Goal: Task Accomplishment & Management: Use online tool/utility

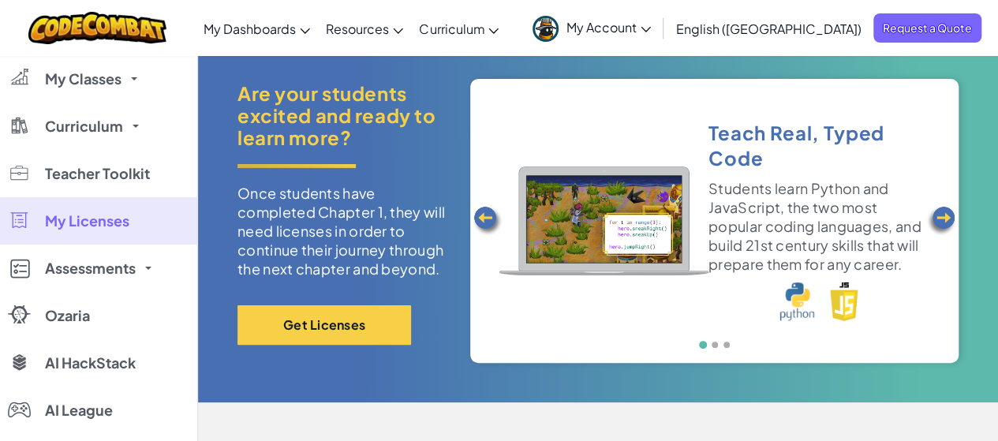
scroll to position [60, 0]
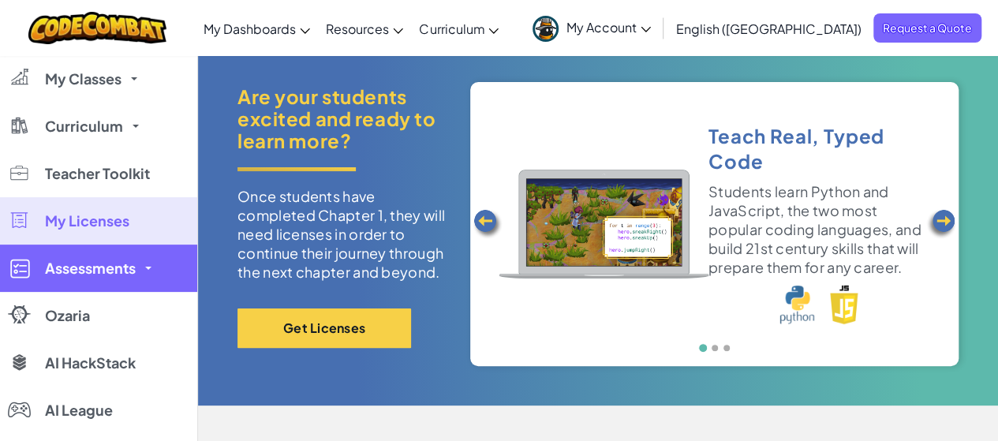
click at [100, 257] on link "Assessments" at bounding box center [98, 268] width 197 height 47
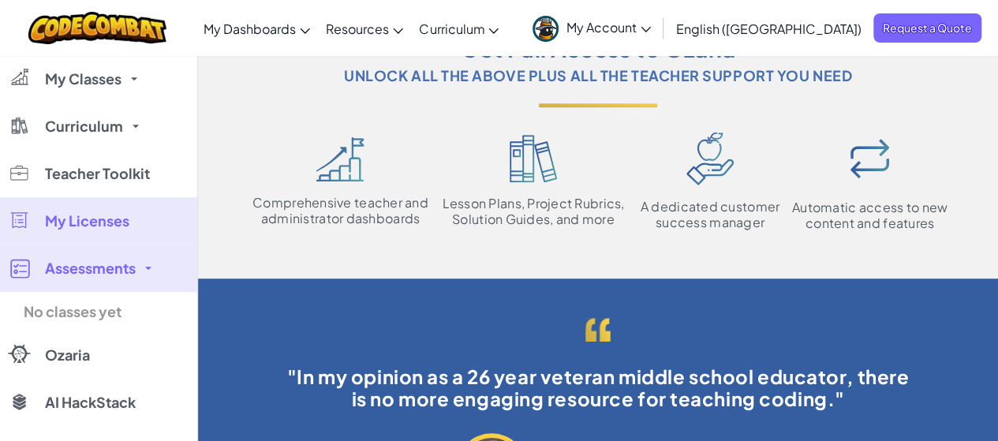
scroll to position [0, 0]
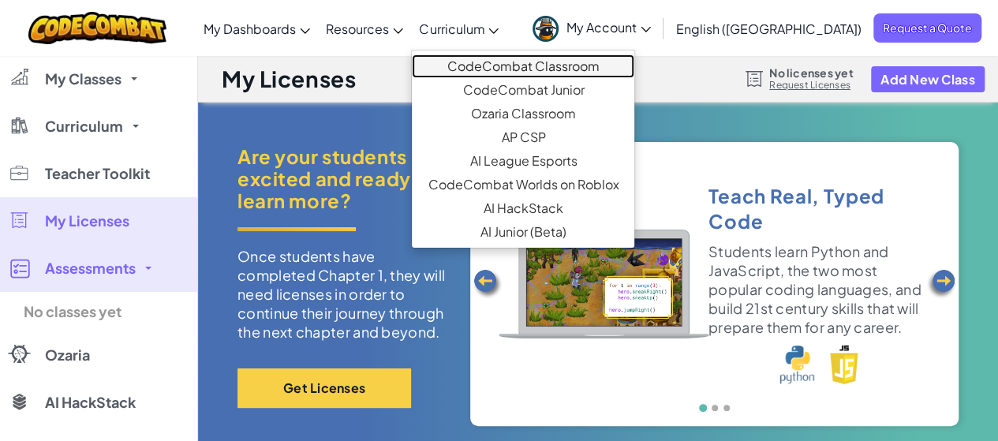
click at [530, 65] on link "CodeCombat Classroom" at bounding box center [523, 66] width 223 height 24
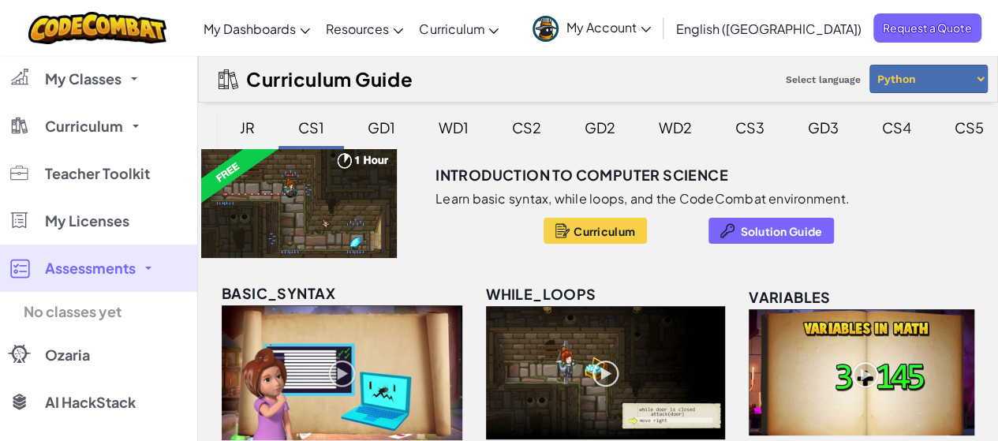
scroll to position [386, 0]
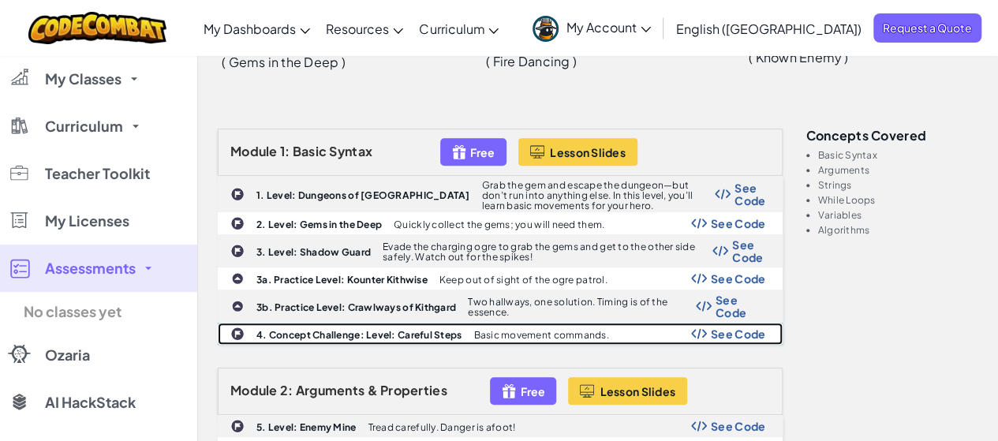
click at [544, 334] on p "Basic movement commands." at bounding box center [540, 335] width 135 height 10
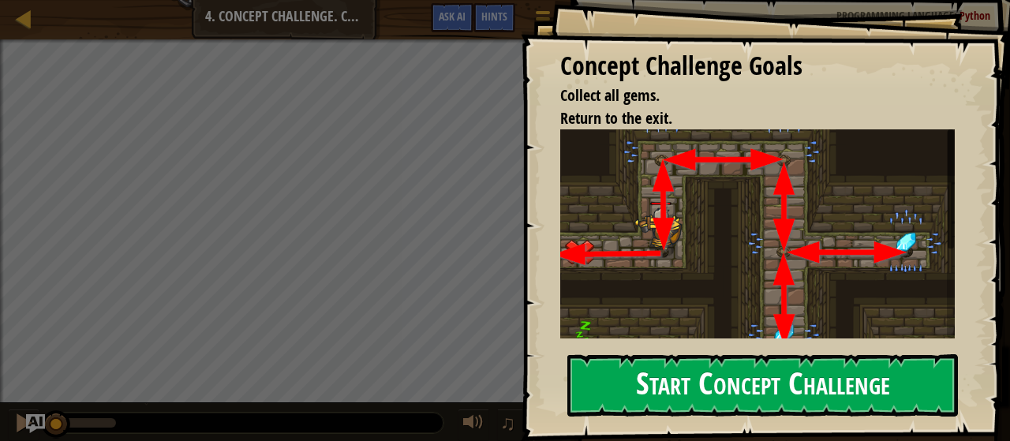
click at [755, 381] on button "Start Concept Challenge" at bounding box center [762, 385] width 391 height 62
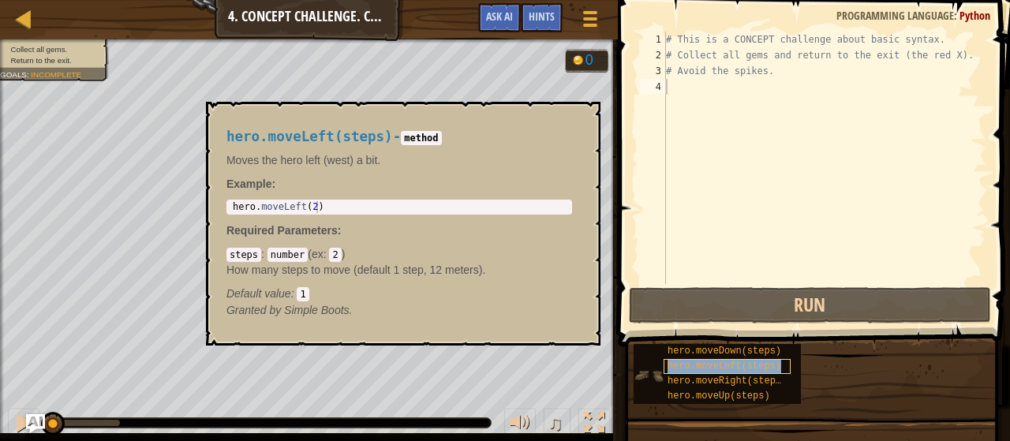
click at [734, 364] on span "hero.moveLeft(steps)" at bounding box center [725, 366] width 114 height 11
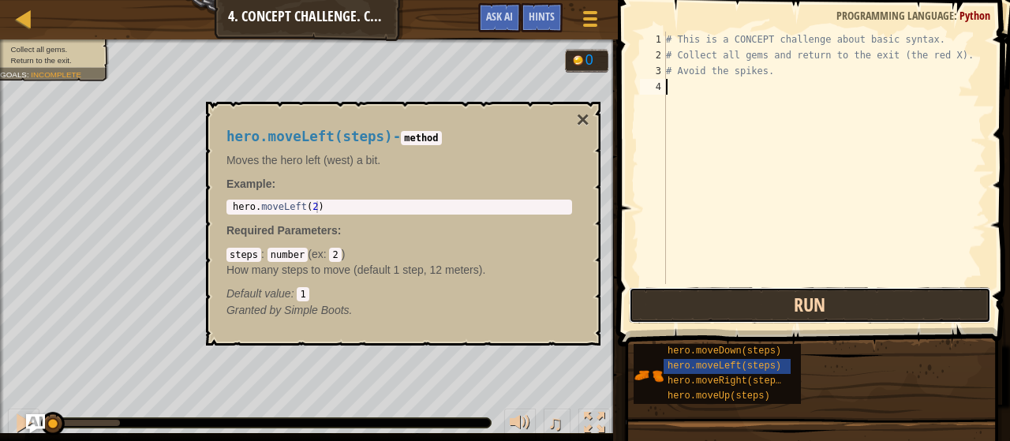
click at [771, 309] on button "Run" at bounding box center [810, 305] width 362 height 36
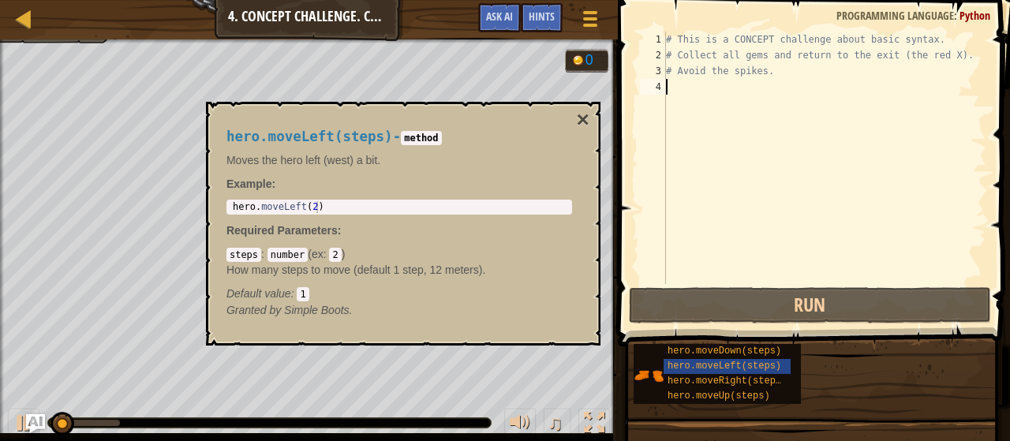
click at [700, 103] on div "# This is a CONCEPT challenge about basic syntax. # Collect all gems and return…" at bounding box center [824, 174] width 323 height 284
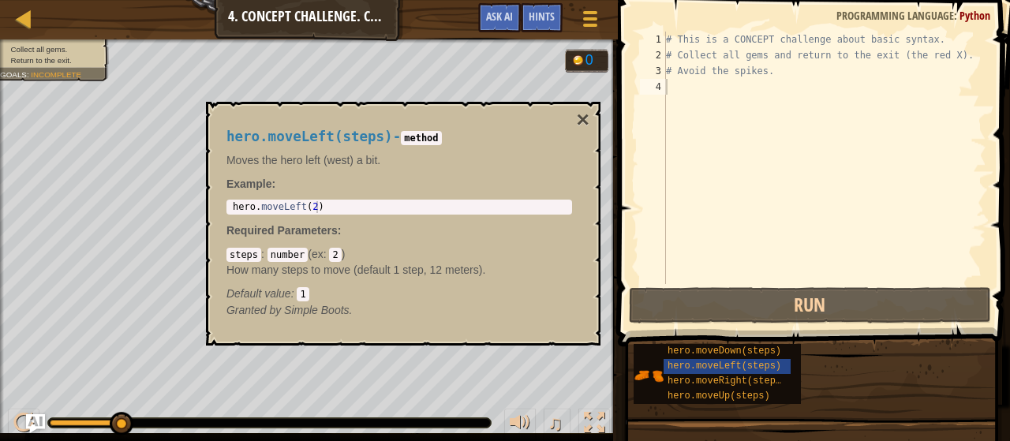
click at [336, 254] on code "2" at bounding box center [335, 255] width 12 height 14
click at [303, 291] on code "1" at bounding box center [303, 294] width 12 height 14
click at [339, 249] on div "steps : number ( ex : 2 ) How many steps to move (default 1 step, 12 meters). D…" at bounding box center [399, 273] width 346 height 55
click at [742, 359] on div "hero.moveLeft(steps)" at bounding box center [727, 366] width 127 height 15
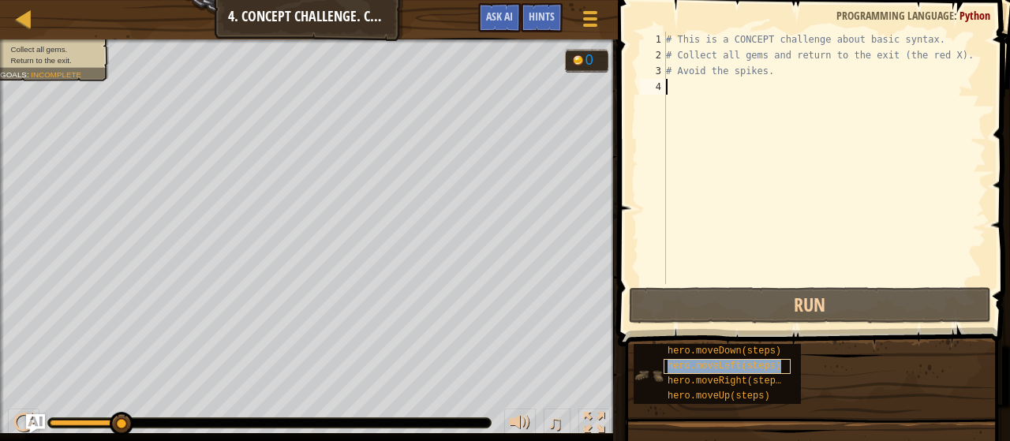
click at [739, 362] on span "hero.moveLeft(steps)" at bounding box center [725, 366] width 114 height 11
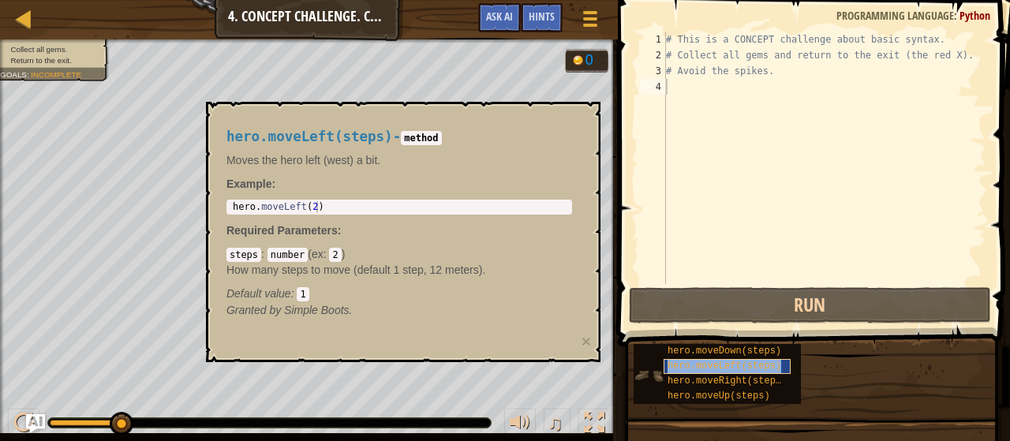
click at [739, 362] on span "hero.moveLeft(steps)" at bounding box center [725, 366] width 114 height 11
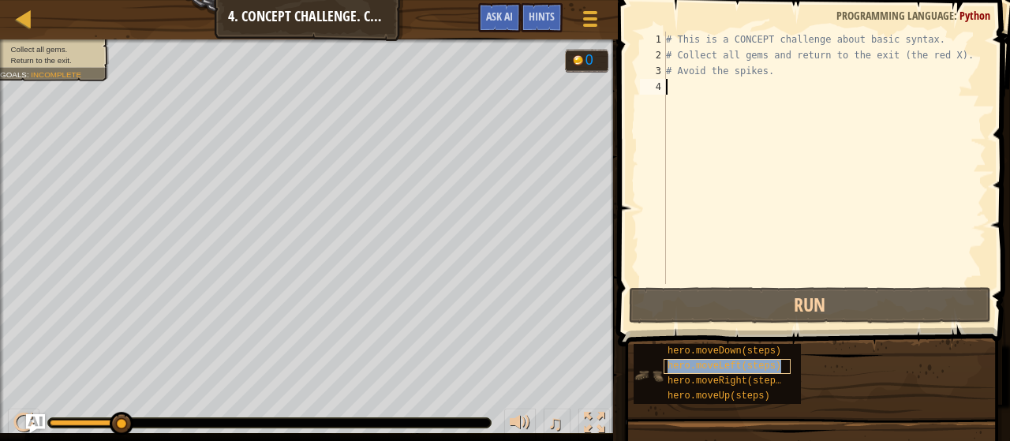
click at [739, 362] on span "hero.moveLeft(steps)" at bounding box center [725, 366] width 114 height 11
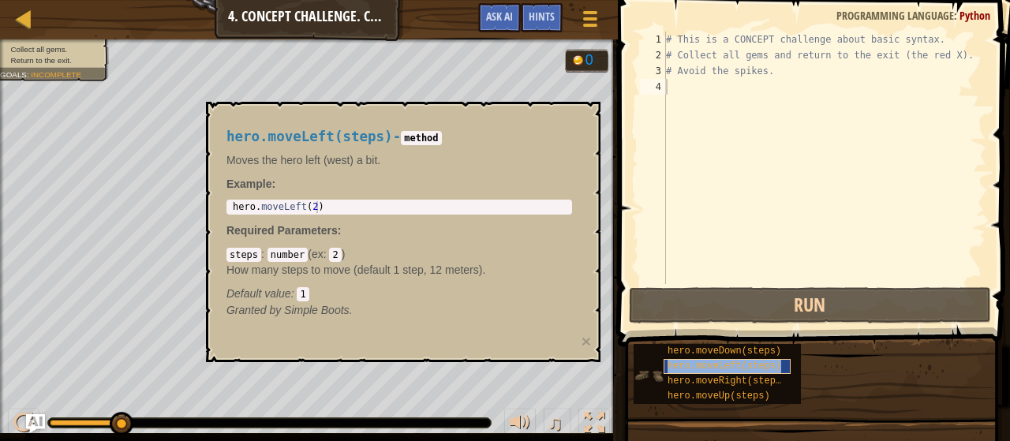
click at [739, 362] on span "hero.moveLeft(steps)" at bounding box center [725, 366] width 114 height 11
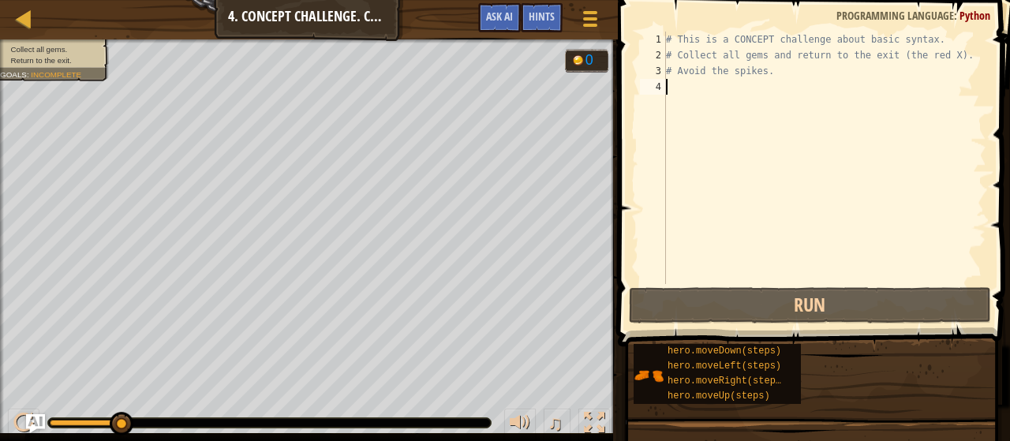
click at [732, 179] on div "# This is a CONCEPT challenge about basic syntax. # Collect all gems and return…" at bounding box center [824, 174] width 323 height 284
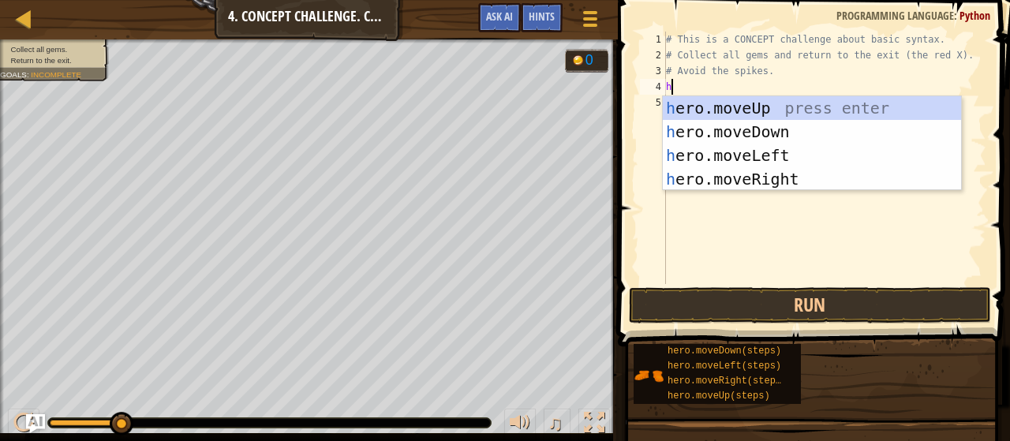
scroll to position [7, 0]
type textarea "hero"
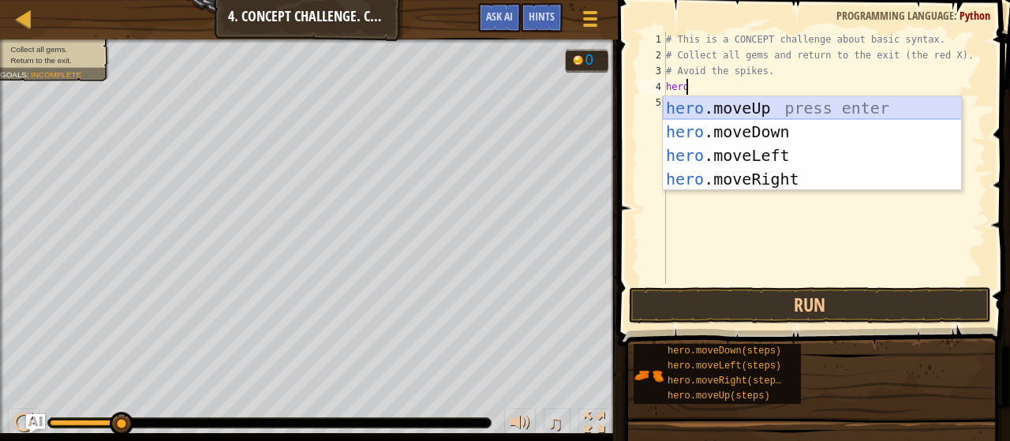
click at [757, 108] on div "hero .moveUp press enter hero .moveDown press enter hero .moveLeft press enter …" at bounding box center [812, 167] width 299 height 142
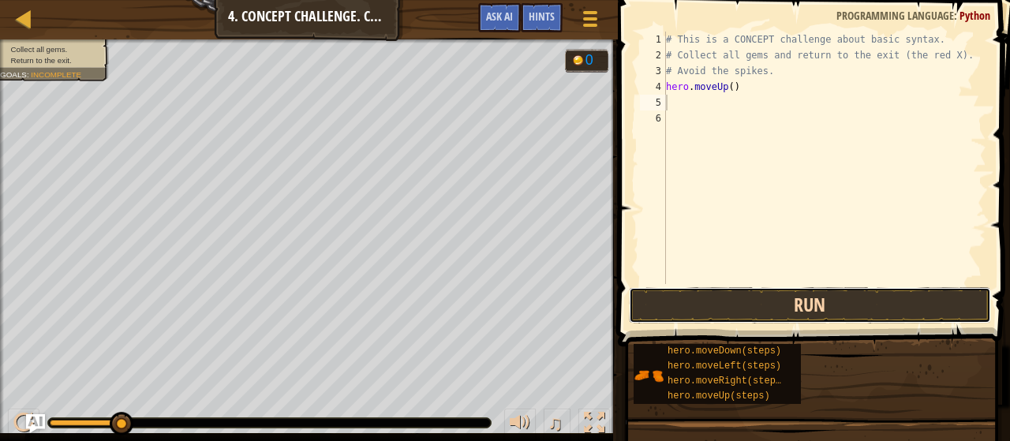
click at [827, 312] on button "Run" at bounding box center [810, 305] width 362 height 36
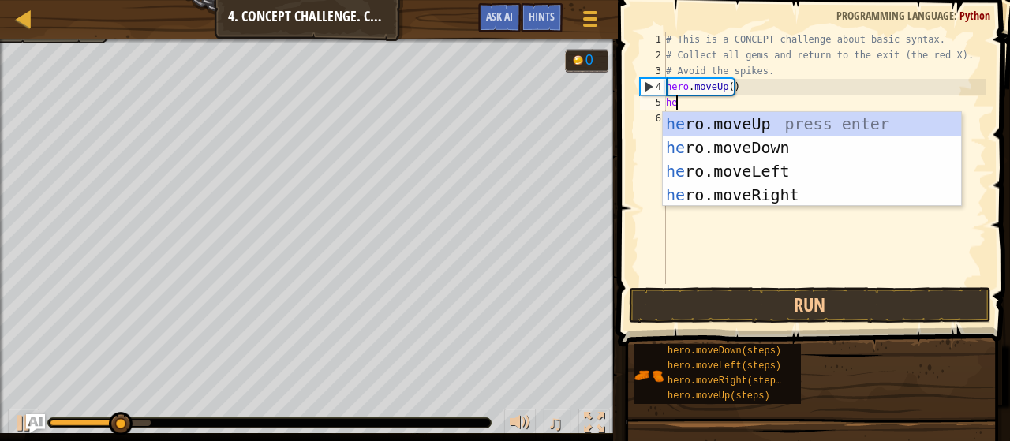
type textarea "her"
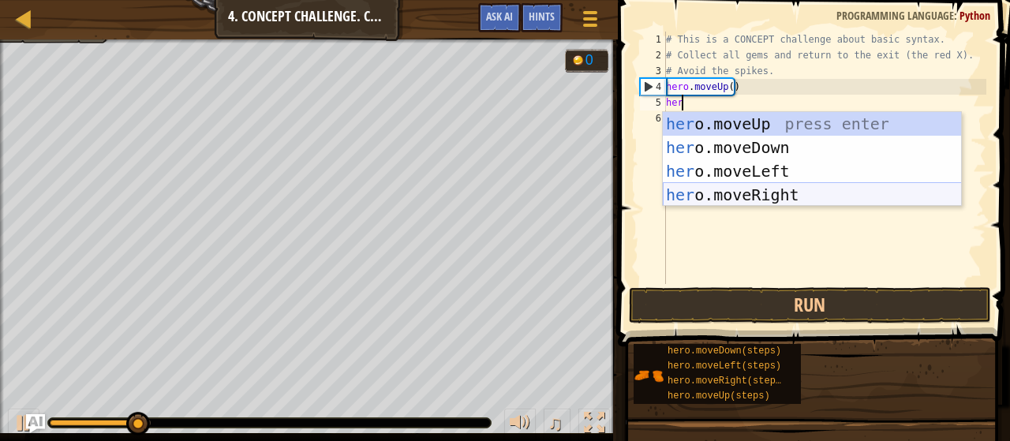
click at [764, 196] on div "her o.moveUp press enter her o.moveDown press enter her o.moveLeft press enter …" at bounding box center [812, 183] width 299 height 142
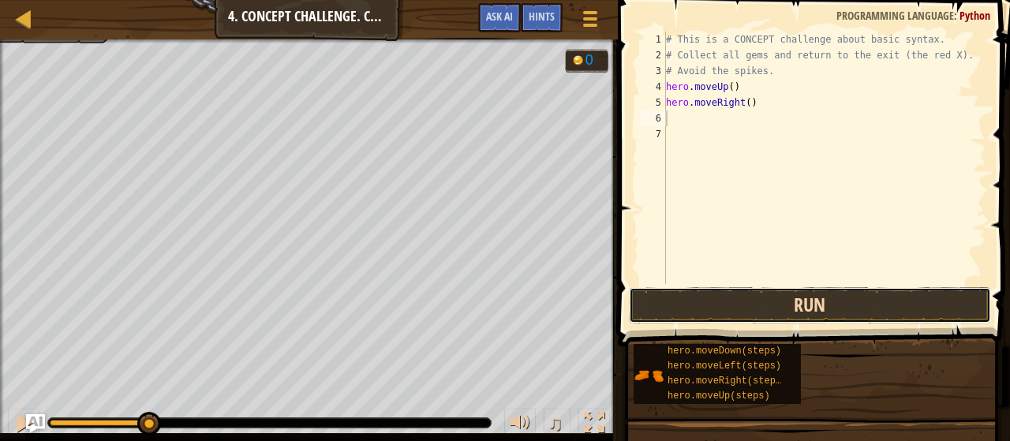
click at [795, 302] on button "Run" at bounding box center [810, 305] width 362 height 36
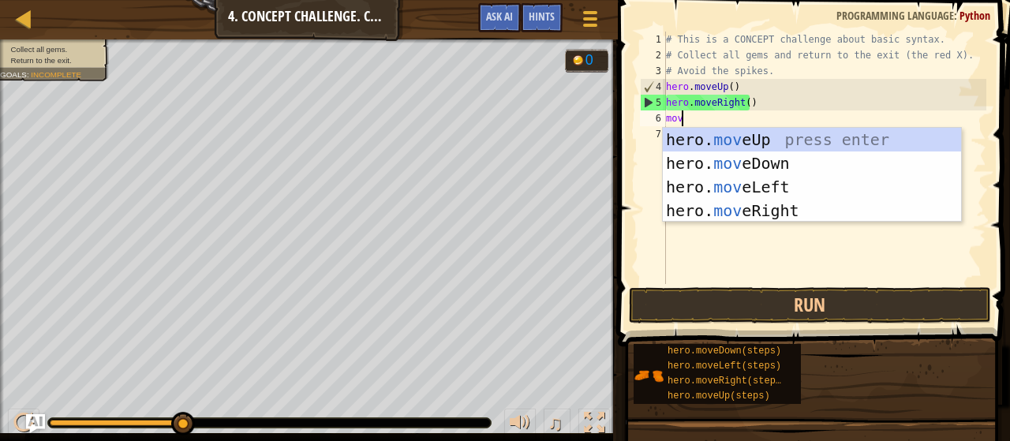
type textarea "move"
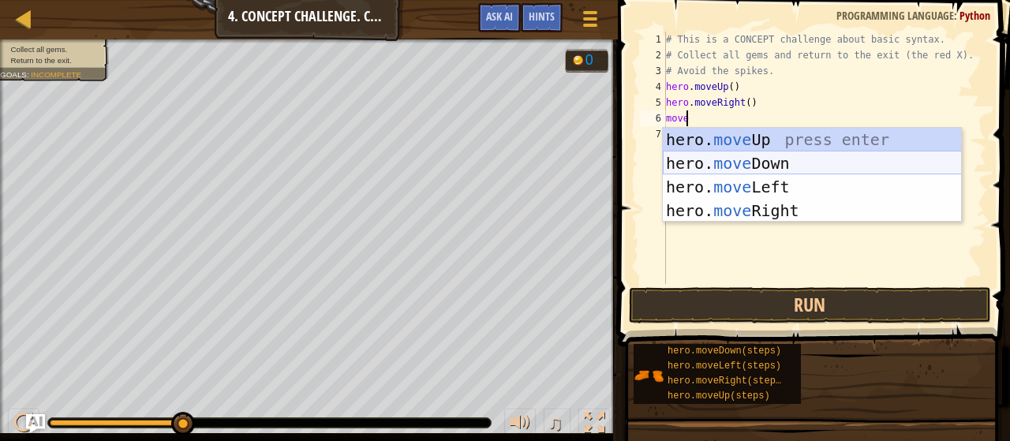
click at [710, 159] on div "hero. move Up press enter hero. move Down press enter hero. move Left press ent…" at bounding box center [812, 199] width 299 height 142
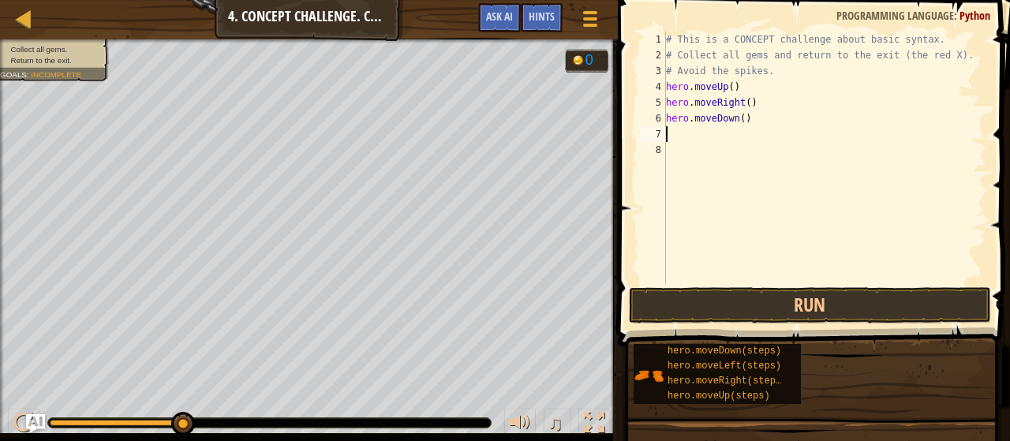
scroll to position [7, 0]
click at [737, 117] on div "# This is a CONCEPT challenge about basic syntax. # Collect all gems and return…" at bounding box center [824, 174] width 323 height 284
click at [836, 299] on button "Run" at bounding box center [810, 305] width 362 height 36
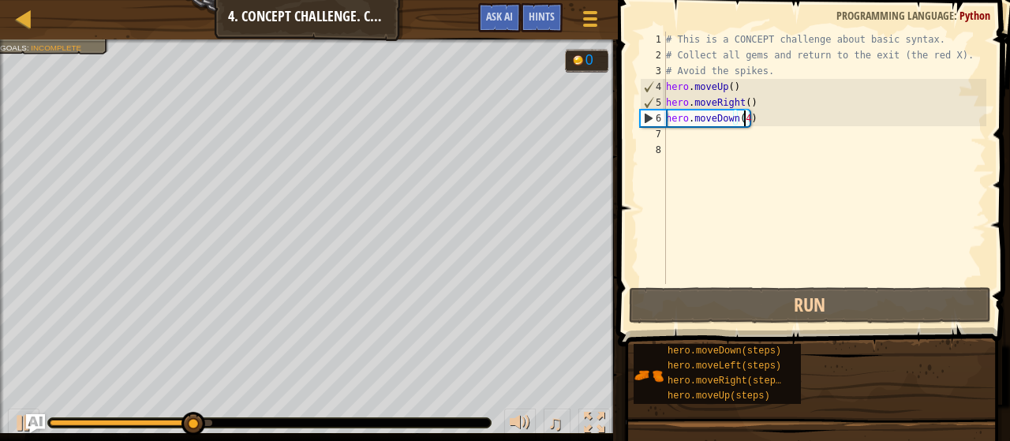
type textarea "hero.moveDown()"
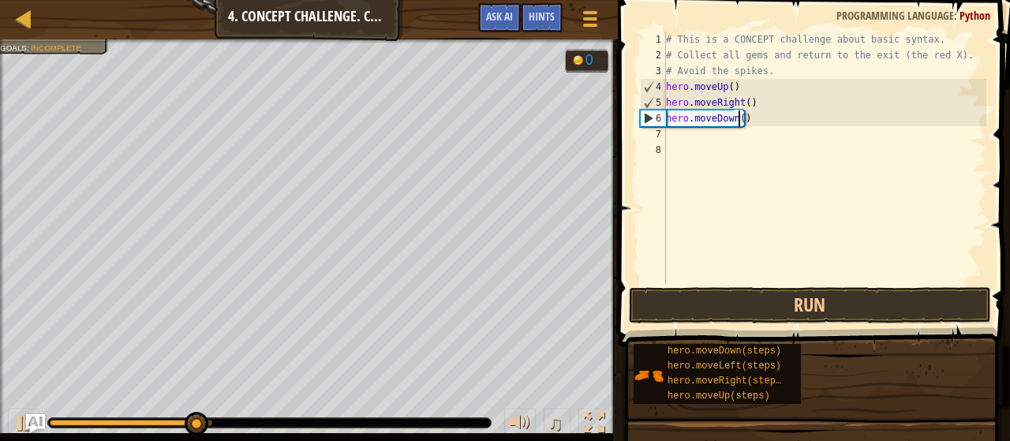
scroll to position [7, 6]
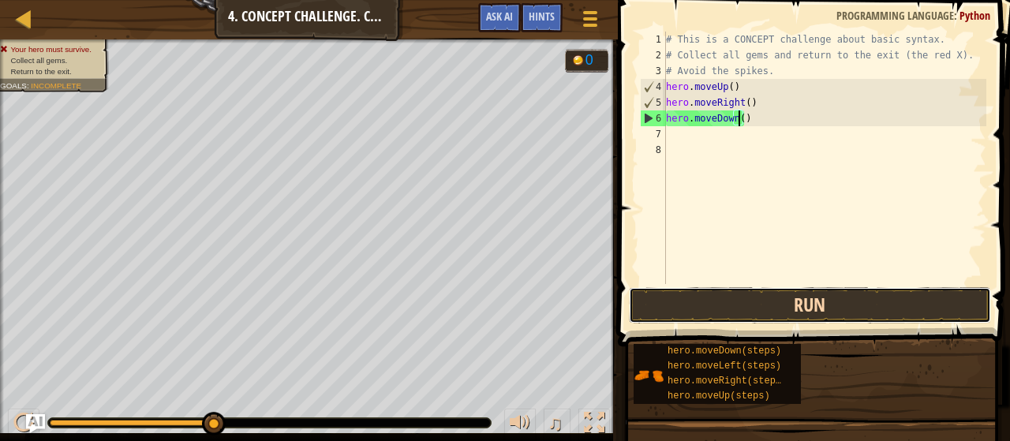
click at [795, 301] on button "Run" at bounding box center [810, 305] width 362 height 36
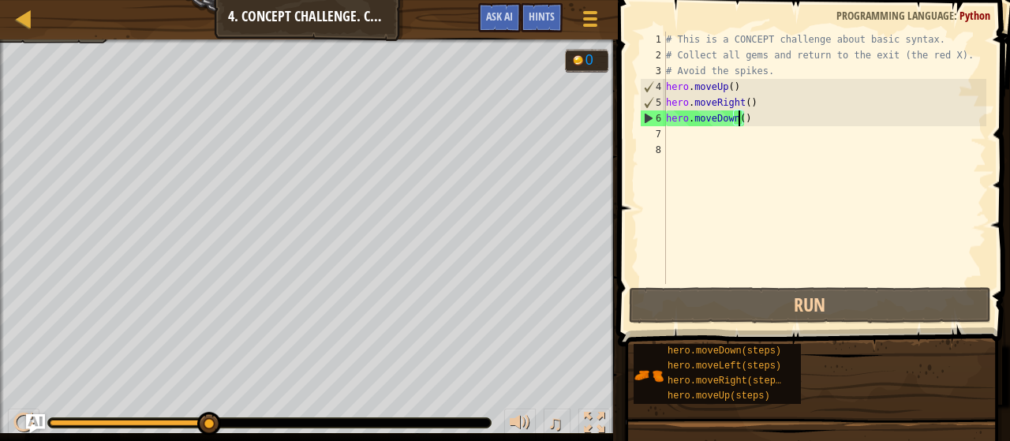
click at [683, 138] on div "# This is a CONCEPT challenge about basic syntax. # Collect all gems and return…" at bounding box center [824, 174] width 323 height 284
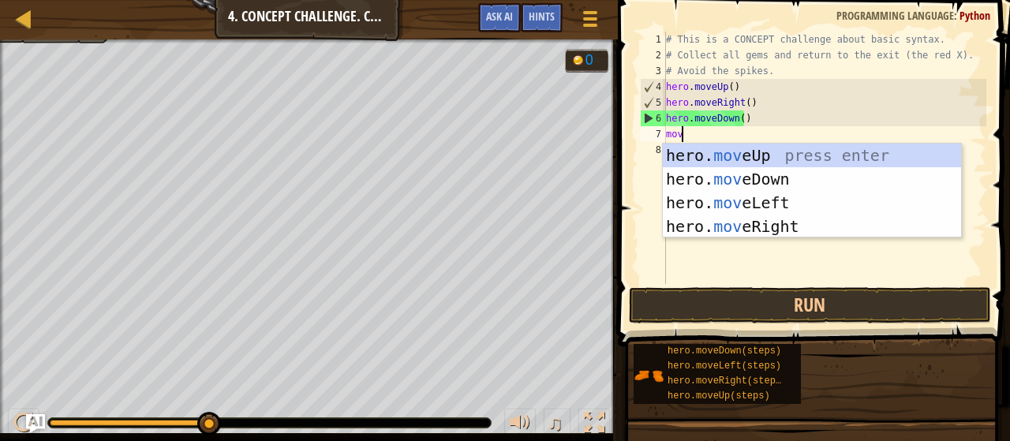
type textarea "move"
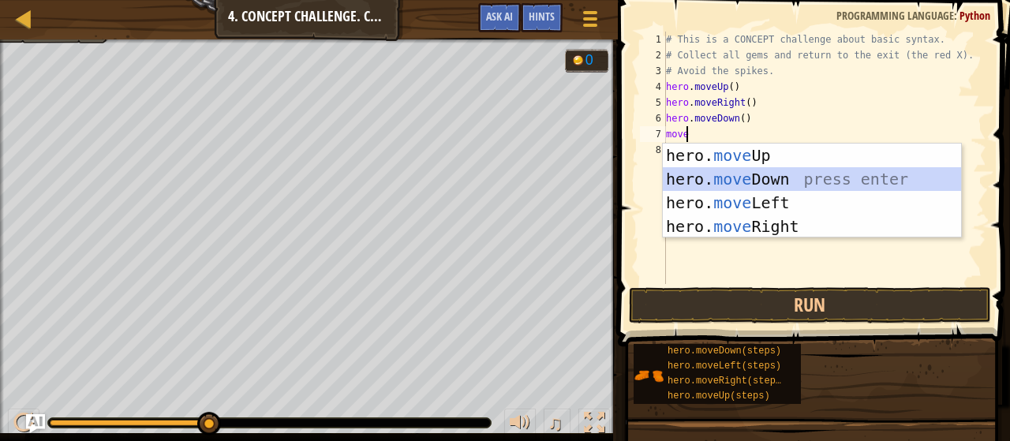
click at [708, 178] on div "hero. move Up press enter hero. move Down press enter hero. move Left press ent…" at bounding box center [812, 215] width 299 height 142
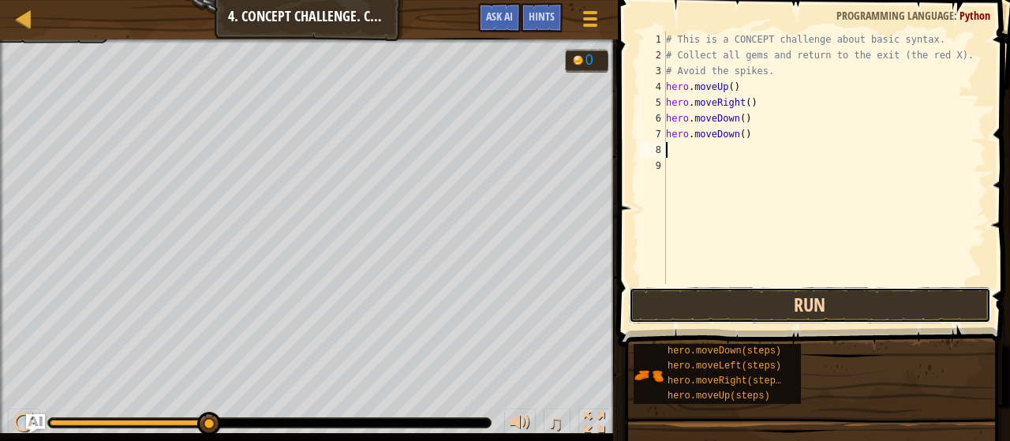
click at [765, 288] on button "Run" at bounding box center [810, 305] width 362 height 36
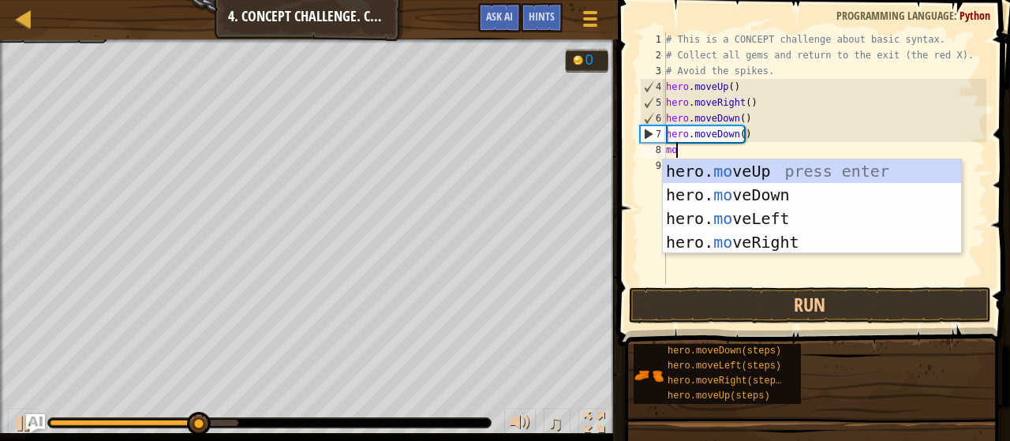
type textarea "move"
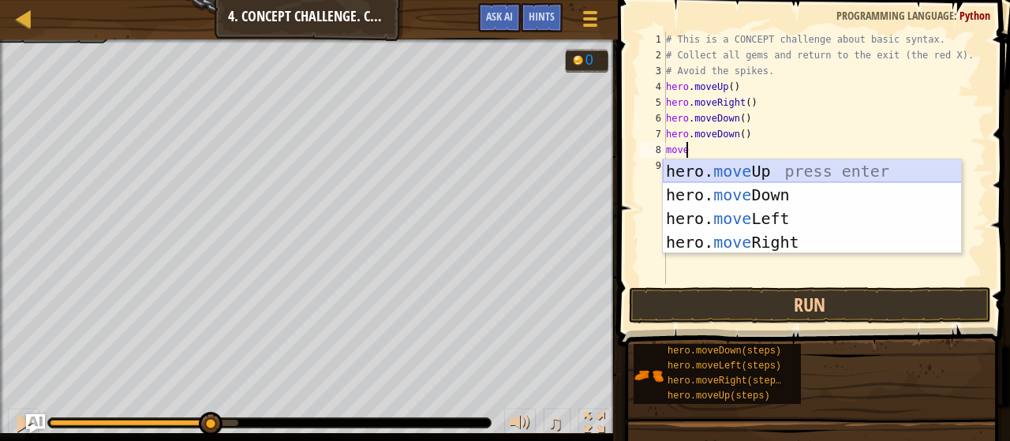
click at [694, 163] on div "hero. move Up press enter hero. move Down press enter hero. move Left press ent…" at bounding box center [812, 230] width 299 height 142
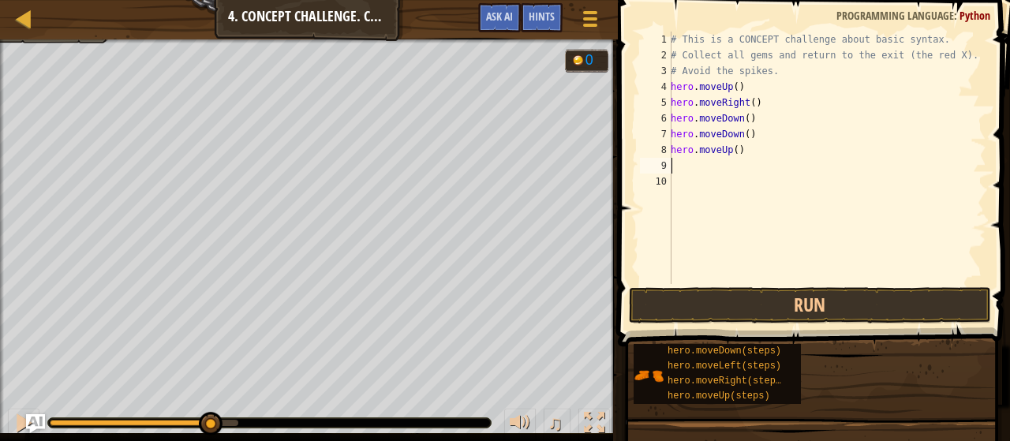
scroll to position [7, 0]
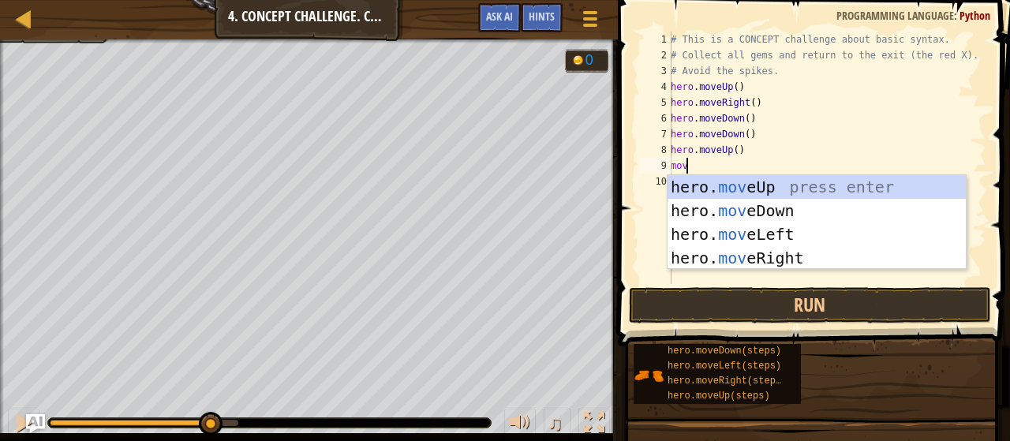
type textarea "move"
click at [746, 263] on div "hero. move Up press enter hero. move Down press enter hero. move Left press ent…" at bounding box center [817, 246] width 299 height 142
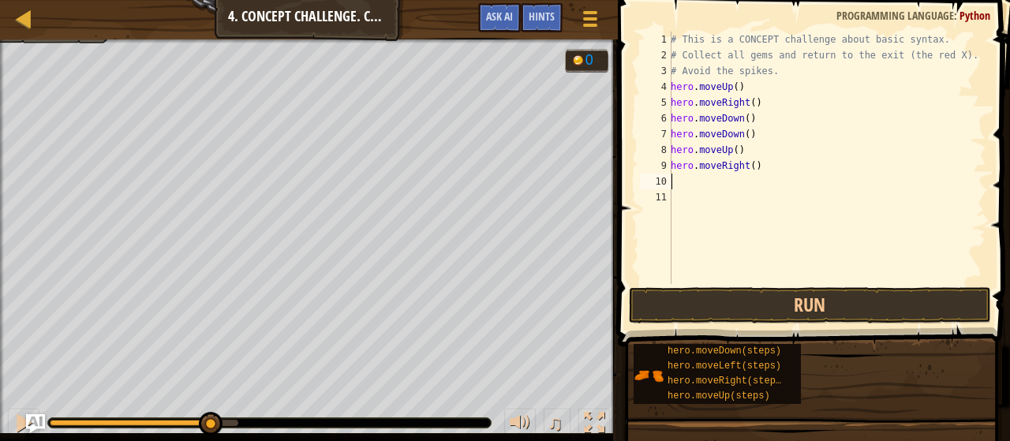
scroll to position [7, 0]
click at [817, 304] on button "Run" at bounding box center [810, 305] width 362 height 36
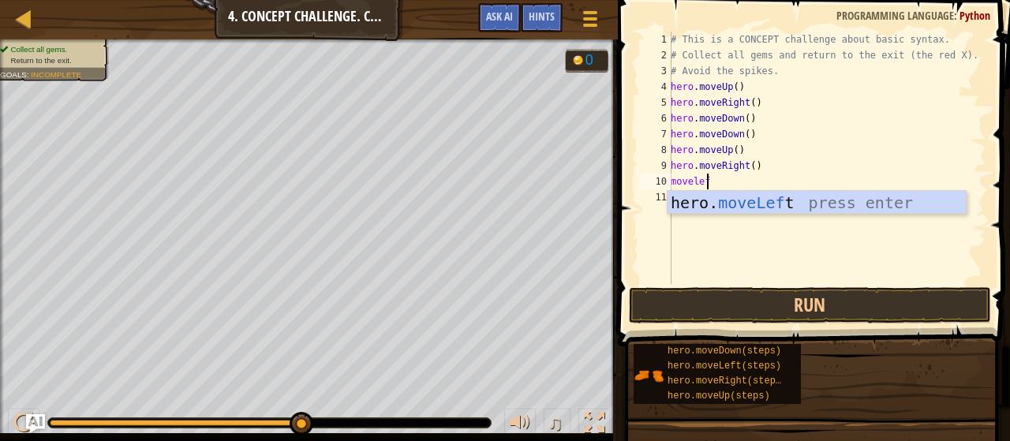
type textarea "moveleft"
click at [822, 203] on div "hero. moveLeft press enter" at bounding box center [817, 226] width 299 height 71
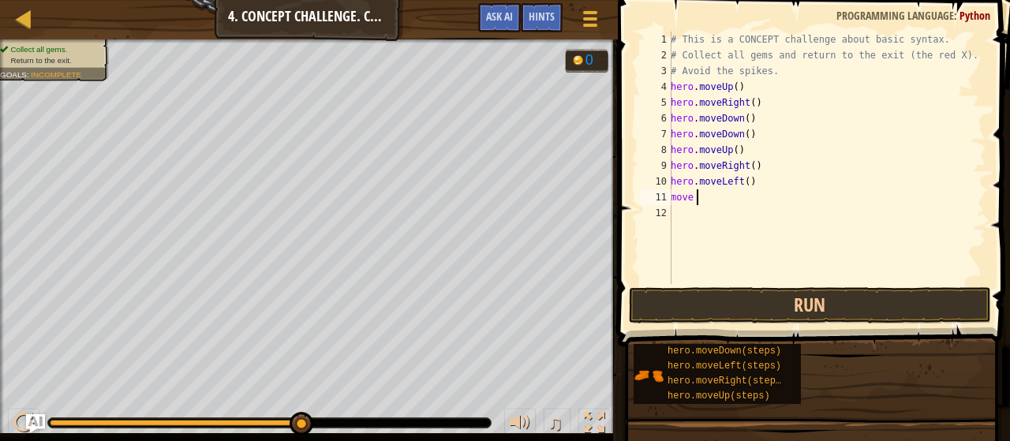
type textarea "move up"
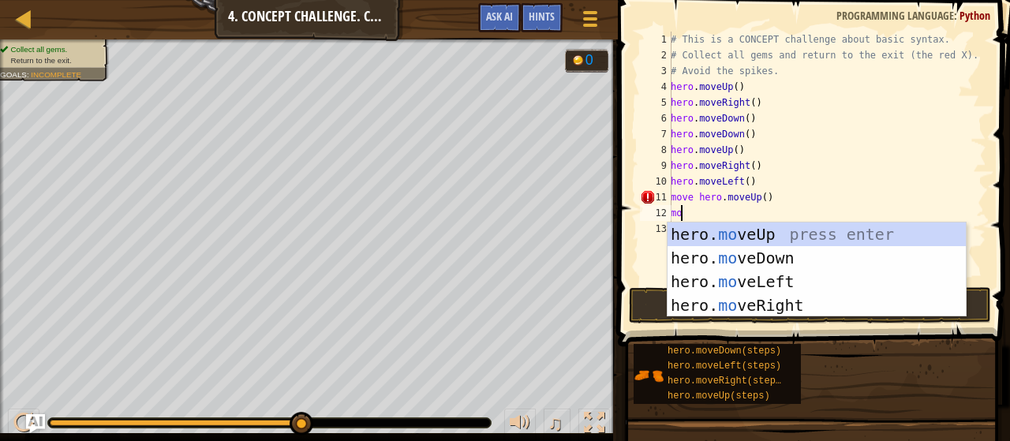
type textarea "m"
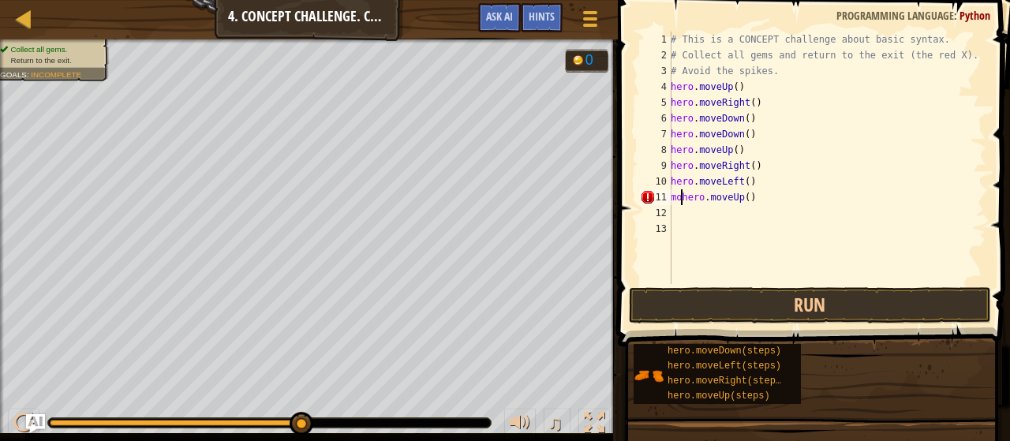
type textarea "hero.moveUp()"
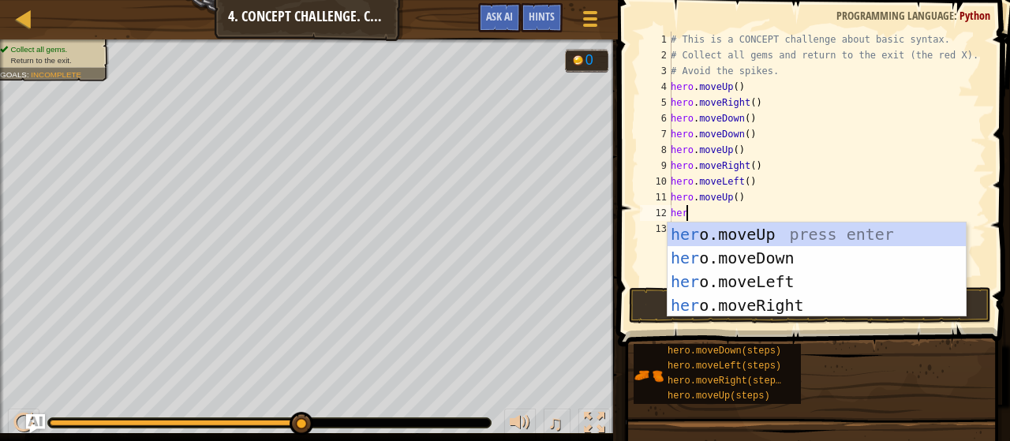
type textarea "hero"
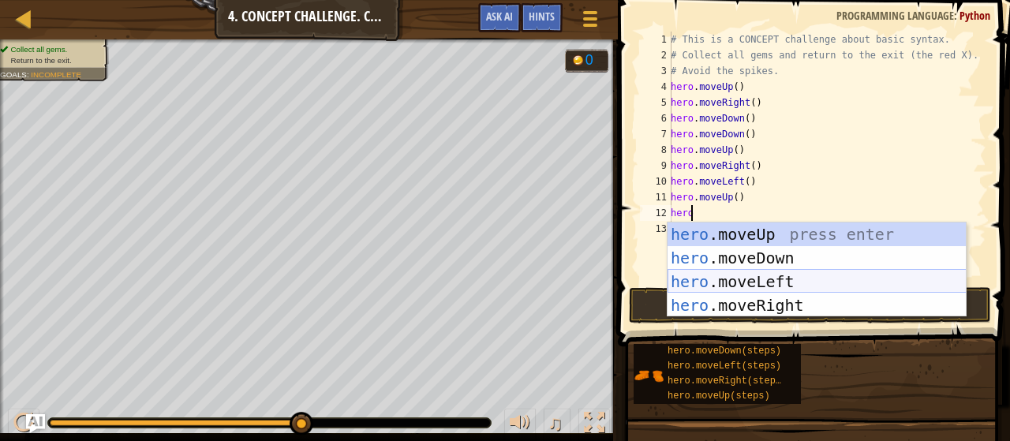
click at [761, 280] on div "hero .moveUp press enter hero .moveDown press enter hero .moveLeft press enter …" at bounding box center [817, 294] width 299 height 142
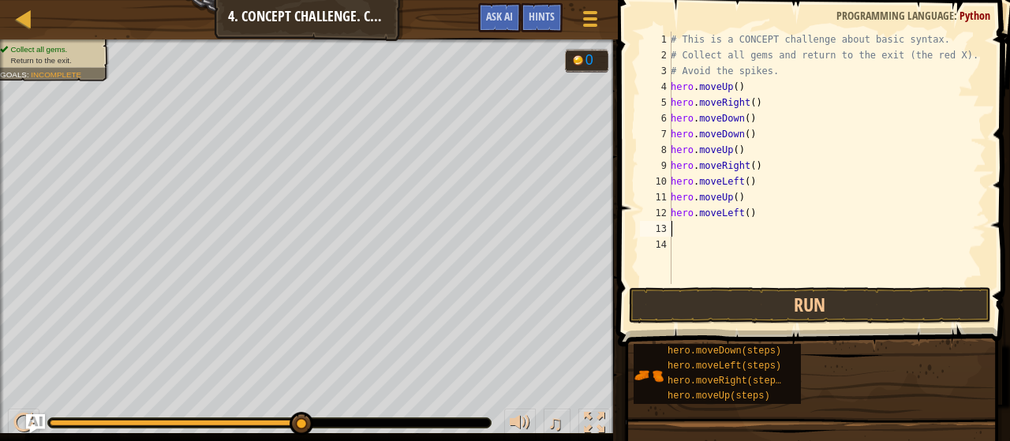
scroll to position [7, 0]
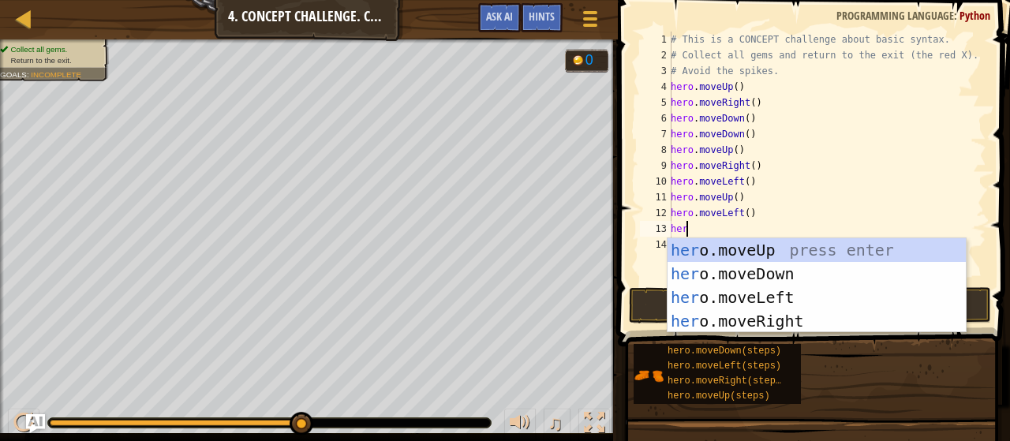
type textarea "hero"
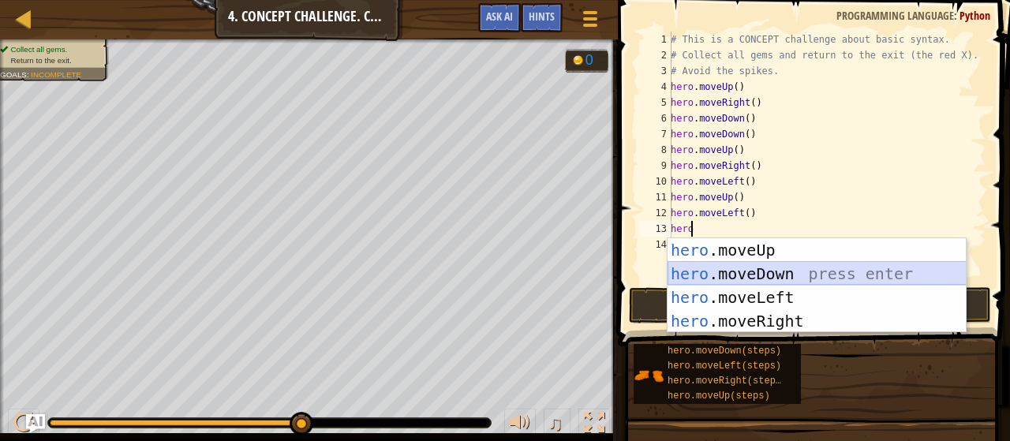
click at [751, 264] on div "hero .moveUp press enter hero .moveDown press enter hero .moveLeft press enter …" at bounding box center [817, 309] width 299 height 142
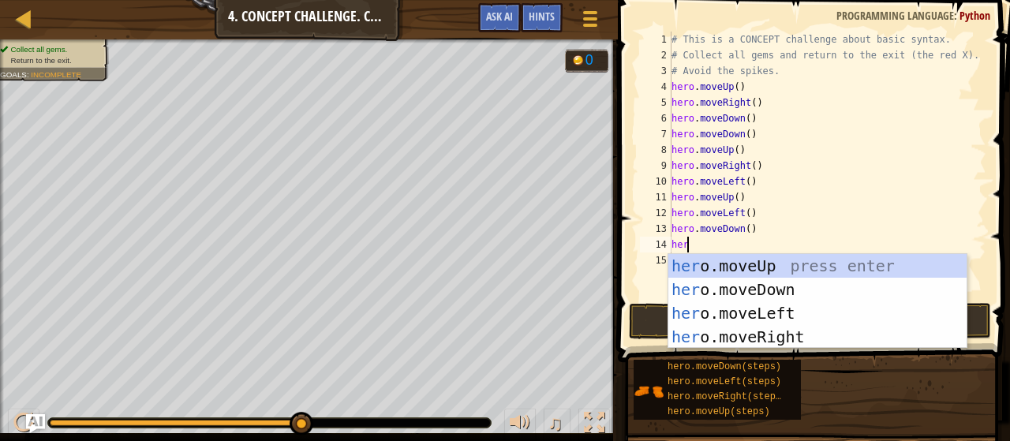
scroll to position [7, 0]
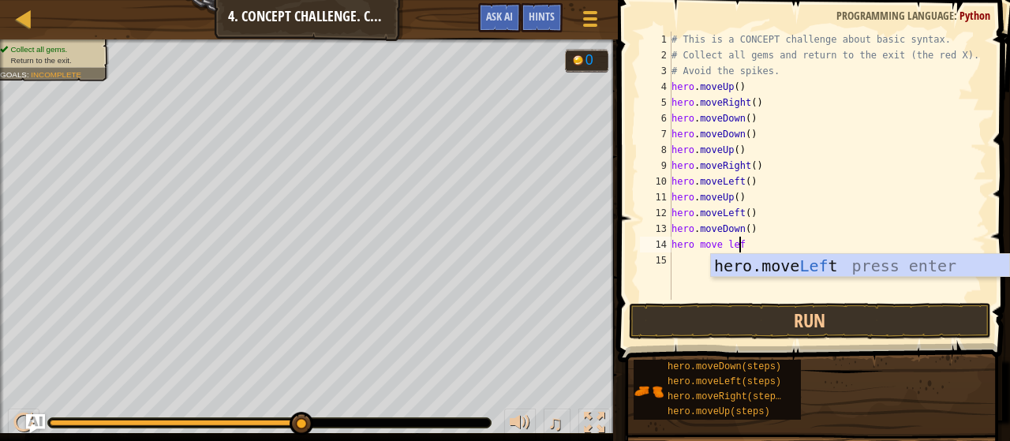
type textarea "hero move left"
click at [751, 264] on div "hero.move Left press enter" at bounding box center [860, 289] width 299 height 71
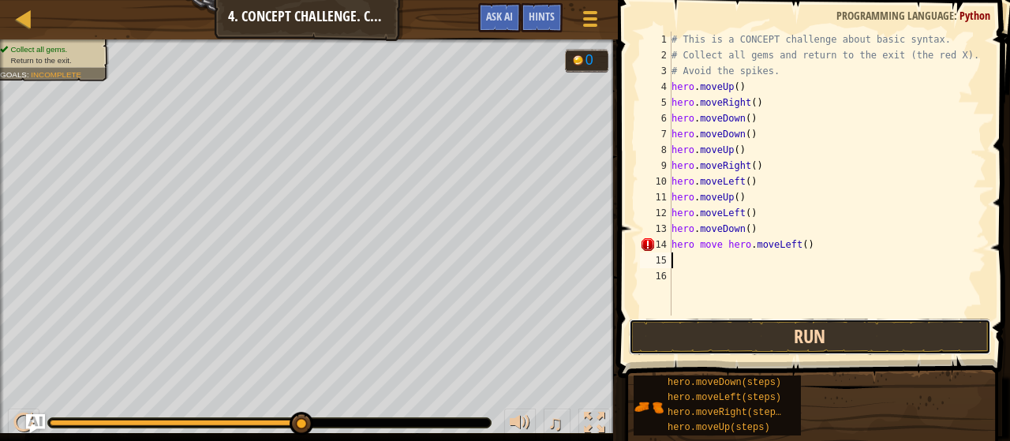
click at [818, 346] on button "Run" at bounding box center [810, 337] width 362 height 36
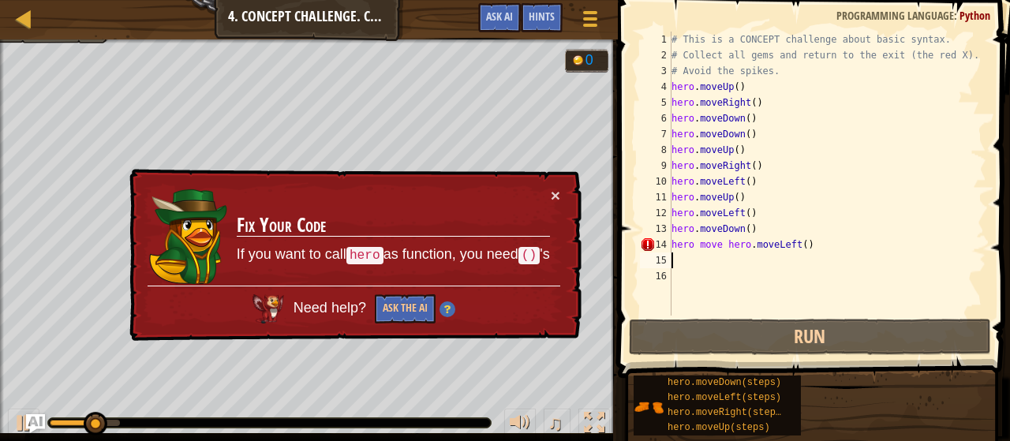
click at [704, 257] on div "# This is a CONCEPT challenge about basic syntax. # Collect all gems and return…" at bounding box center [827, 190] width 318 height 316
click at [703, 248] on div "# This is a CONCEPT challenge about basic syntax. # Collect all gems and return…" at bounding box center [827, 190] width 318 height 316
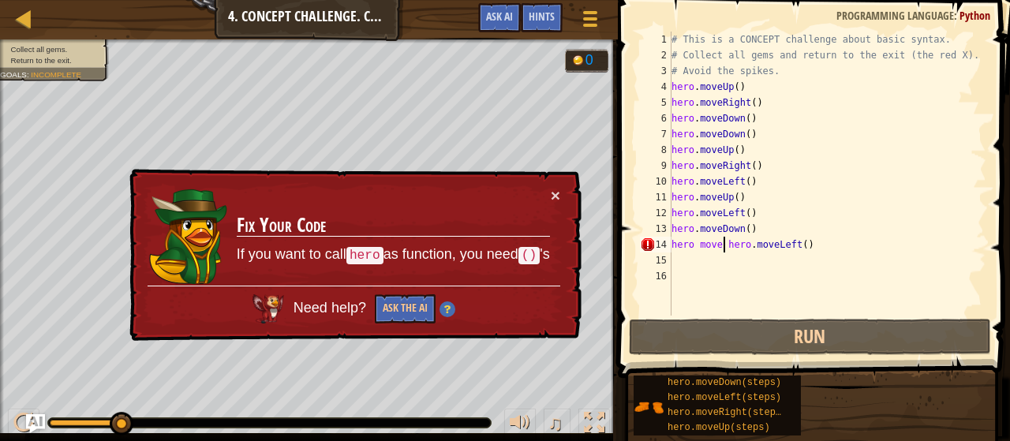
click at [722, 242] on div "# This is a CONCEPT challenge about basic syntax. # Collect all gems and return…" at bounding box center [827, 190] width 318 height 316
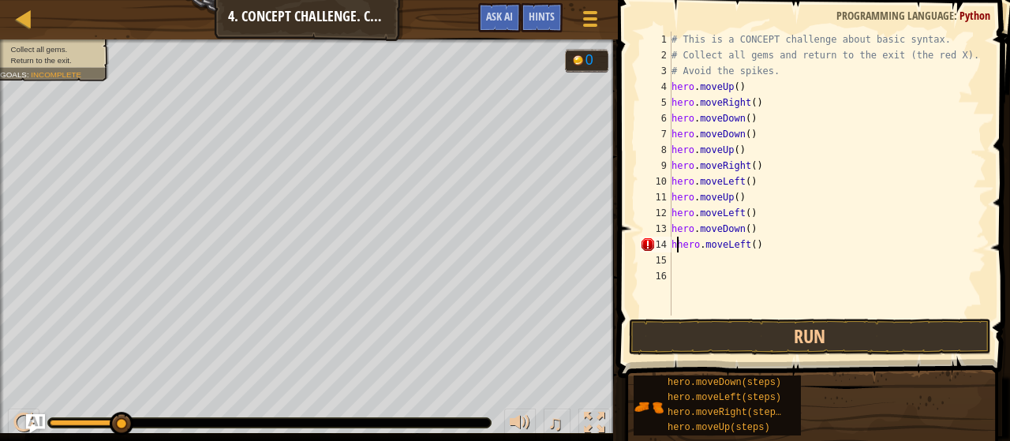
type textarea "hero.moveLeft()"
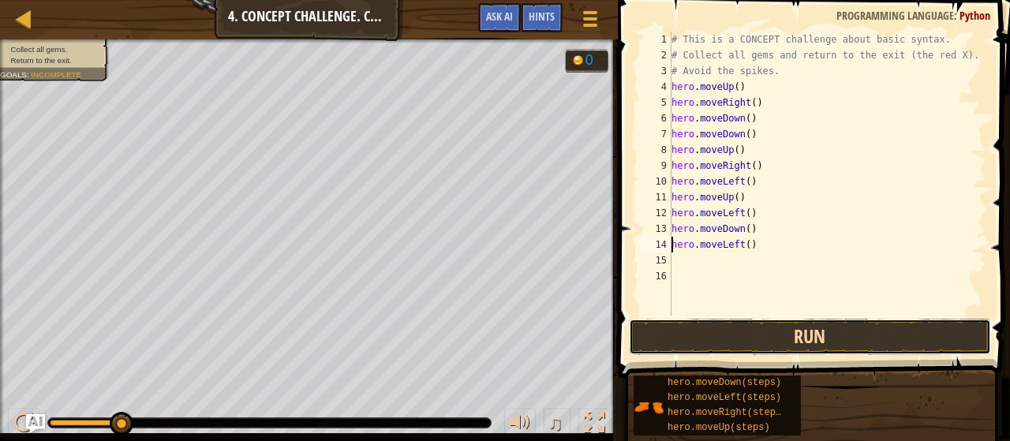
click at [790, 342] on button "Run" at bounding box center [810, 337] width 362 height 36
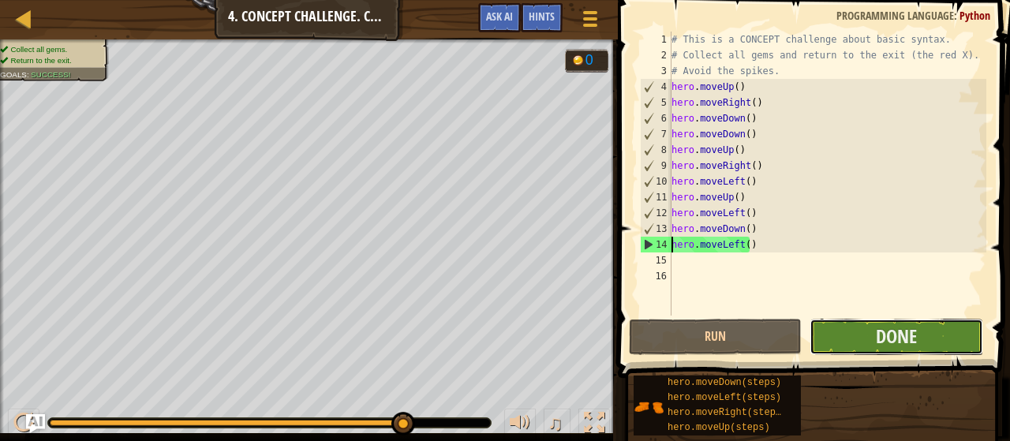
click at [922, 350] on button "Done" at bounding box center [896, 337] width 173 height 36
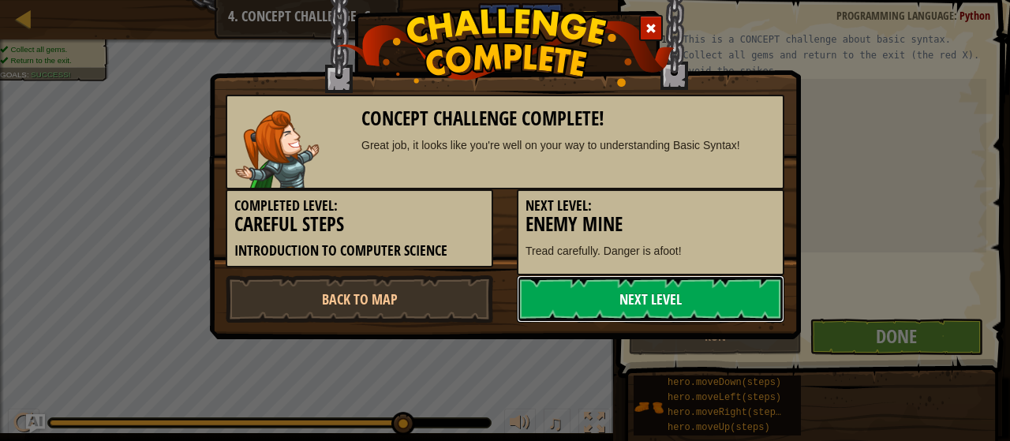
click at [682, 297] on link "Next Level" at bounding box center [650, 298] width 267 height 47
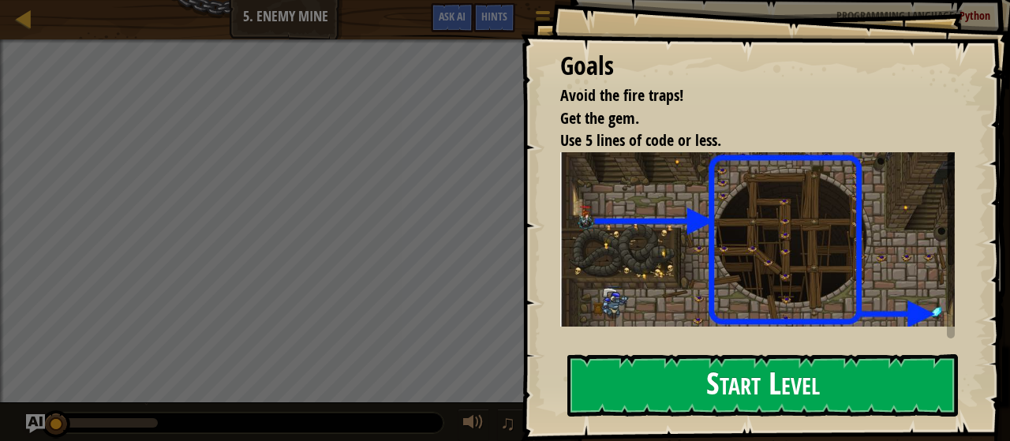
click at [745, 376] on button "Start Level" at bounding box center [762, 385] width 391 height 62
